Goal: Task Accomplishment & Management: Use online tool/utility

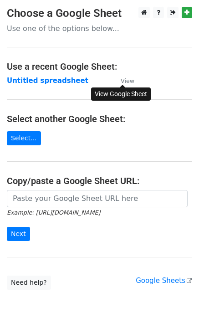
click at [132, 82] on small "View" at bounding box center [128, 81] width 14 height 7
click at [76, 83] on strong "Untitled spreadsheet" at bounding box center [48, 81] width 82 height 8
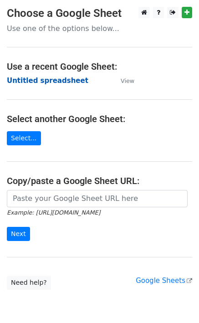
click at [76, 83] on strong "Untitled spreadsheet" at bounding box center [48, 81] width 82 height 8
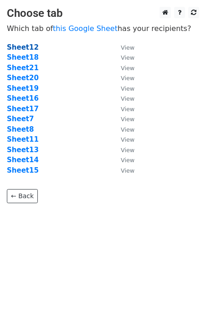
click at [29, 45] on strong "Sheet12" at bounding box center [23, 47] width 32 height 8
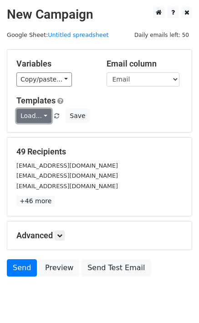
click at [35, 115] on link "Load..." at bounding box center [33, 116] width 35 height 14
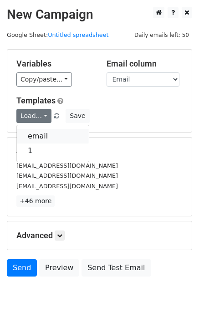
click at [54, 137] on link "email" at bounding box center [53, 136] width 72 height 15
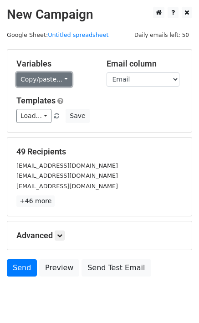
click at [45, 80] on link "Copy/paste..." at bounding box center [44, 80] width 56 height 14
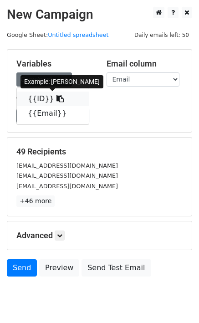
click at [57, 102] on icon at bounding box center [60, 98] width 7 height 7
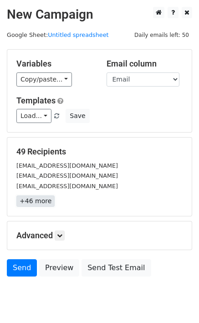
click at [32, 204] on link "+46 more" at bounding box center [35, 201] width 38 height 11
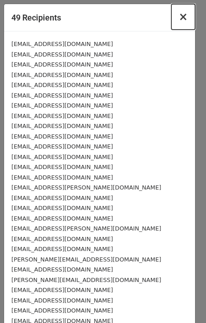
click at [179, 19] on span "×" at bounding box center [183, 16] width 9 height 13
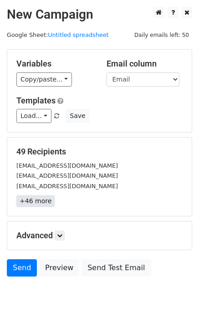
click at [38, 202] on link "+46 more" at bounding box center [35, 201] width 38 height 11
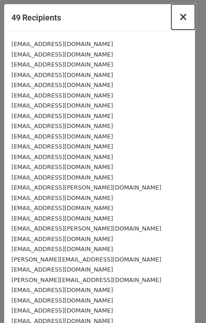
click at [179, 18] on span "×" at bounding box center [183, 16] width 9 height 13
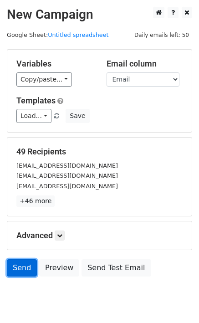
click at [21, 266] on link "Send" at bounding box center [22, 268] width 30 height 17
